Goal: Find specific page/section: Find specific page/section

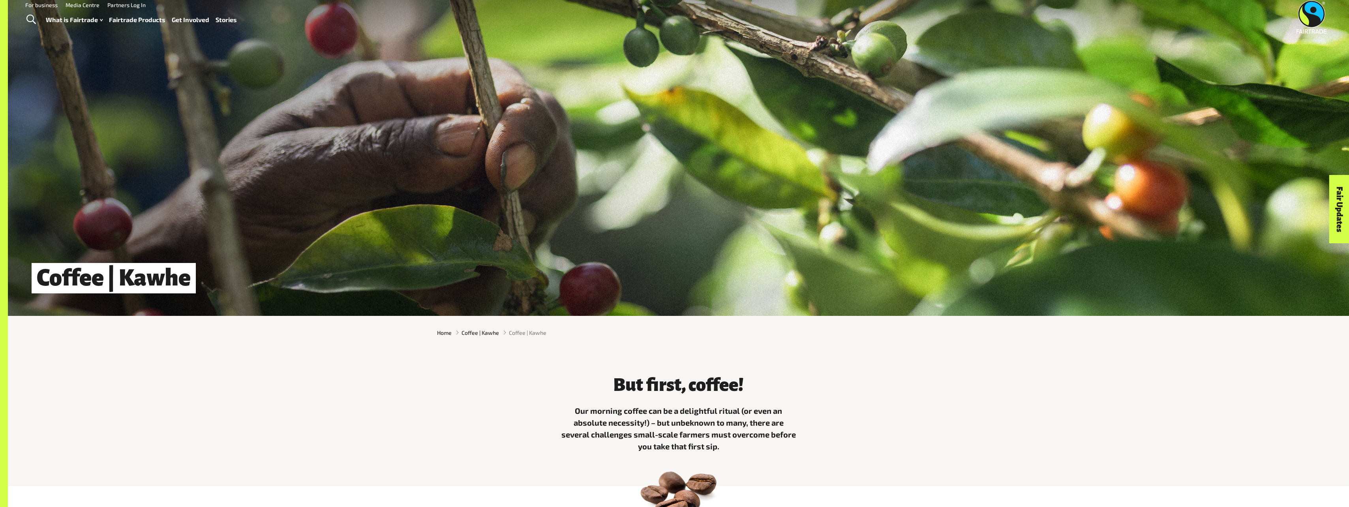
scroll to position [79, 0]
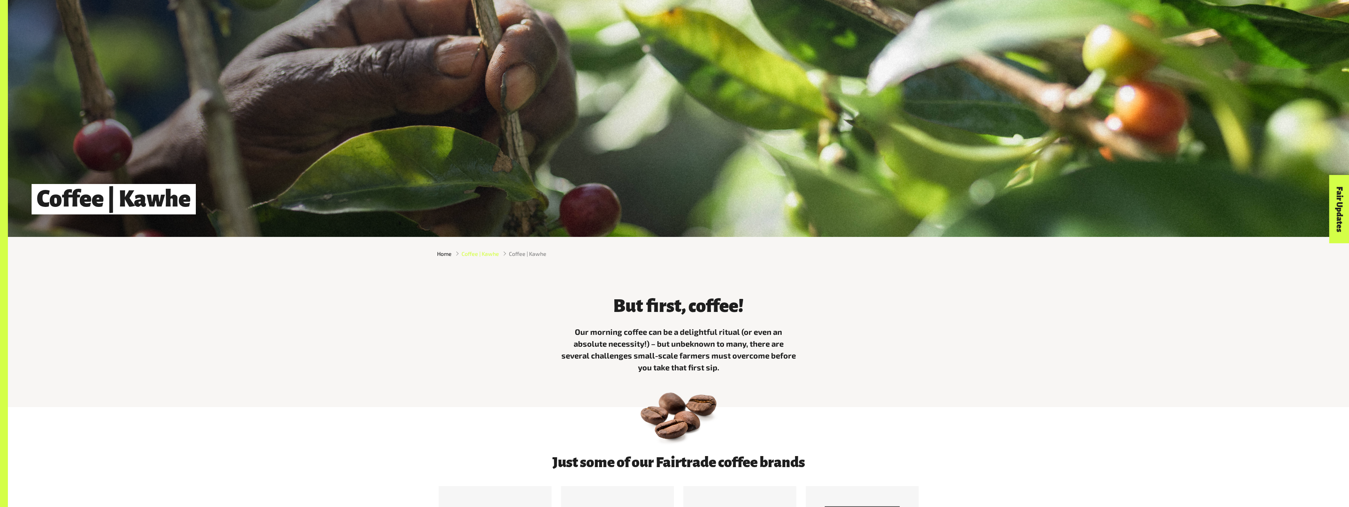
click at [472, 253] on span "Coffee | Kawhe" at bounding box center [479, 253] width 37 height 8
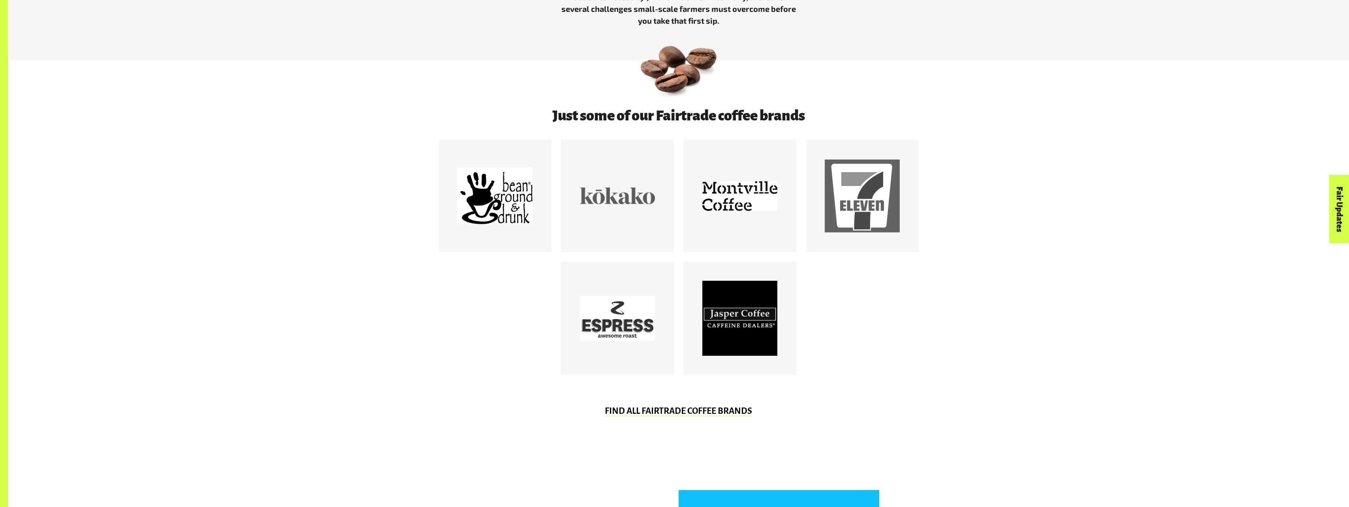
scroll to position [434, 0]
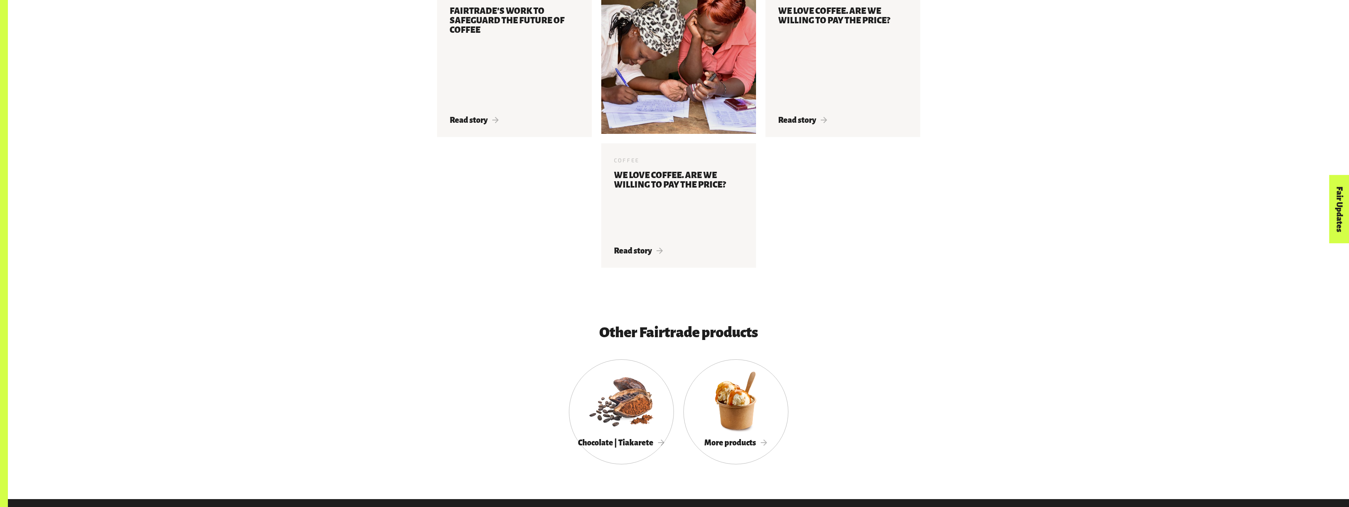
scroll to position [1862, 0]
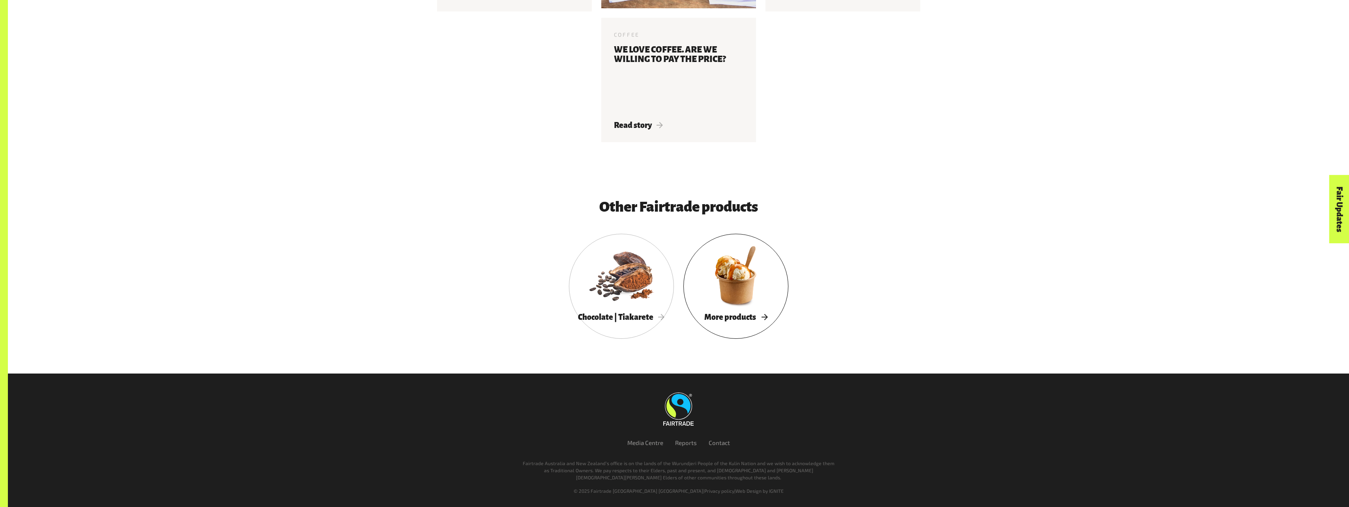
click at [756, 320] on span "More products" at bounding box center [735, 317] width 63 height 9
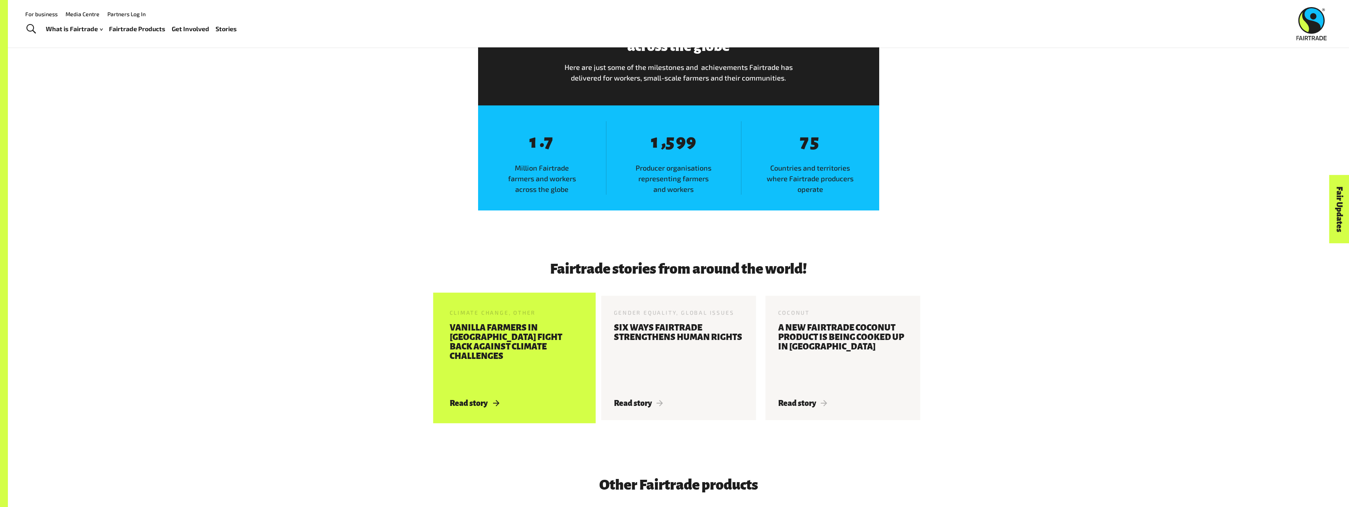
scroll to position [868, 0]
